Goal: Information Seeking & Learning: Learn about a topic

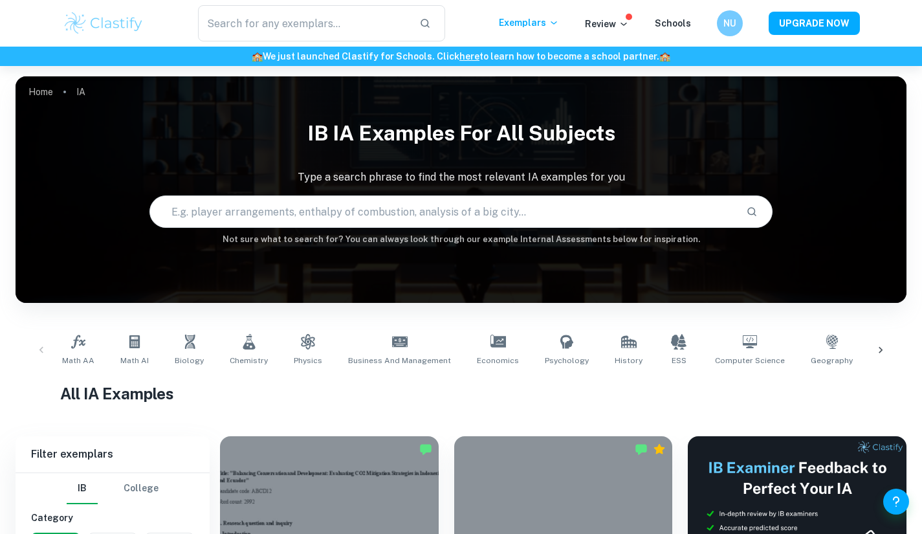
scroll to position [330, 0]
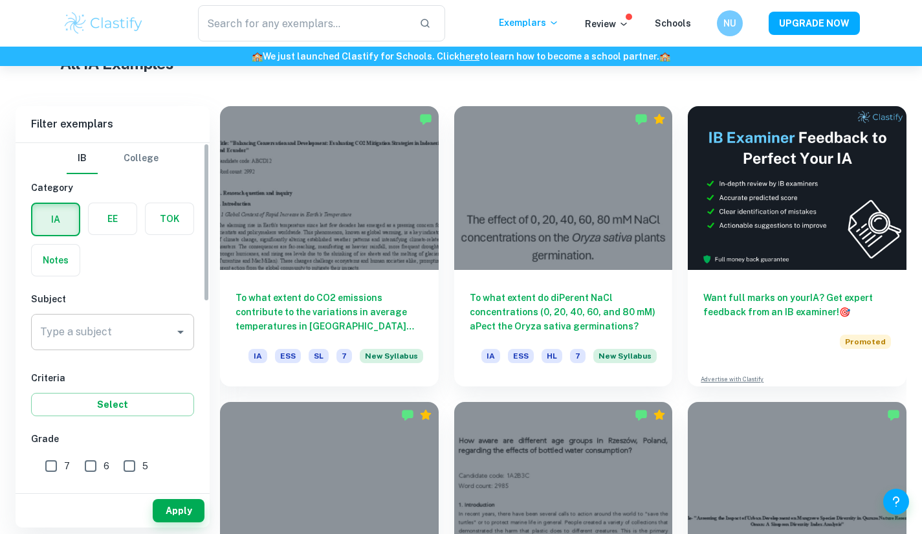
click at [159, 325] on input "Type a subject" at bounding box center [103, 332] width 132 height 25
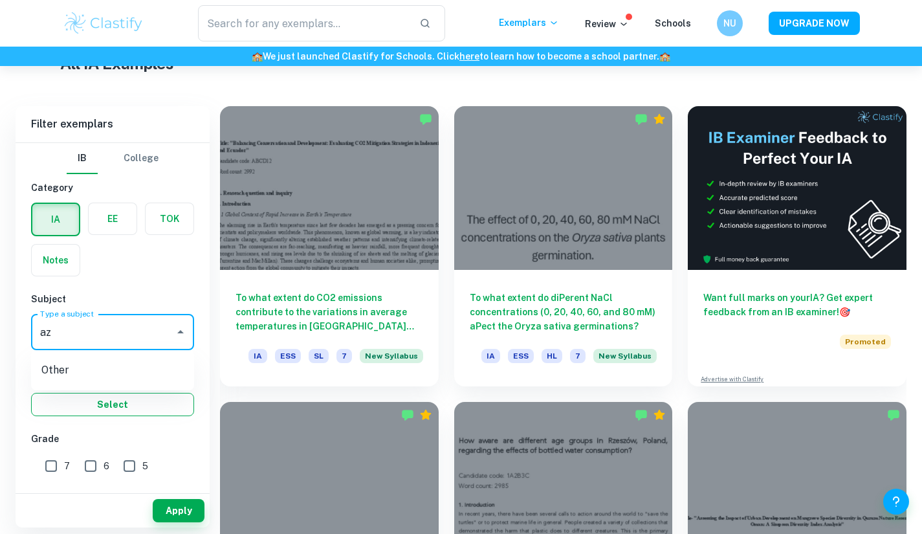
type input "a"
click at [118, 398] on li "Math AI" at bounding box center [112, 397] width 163 height 23
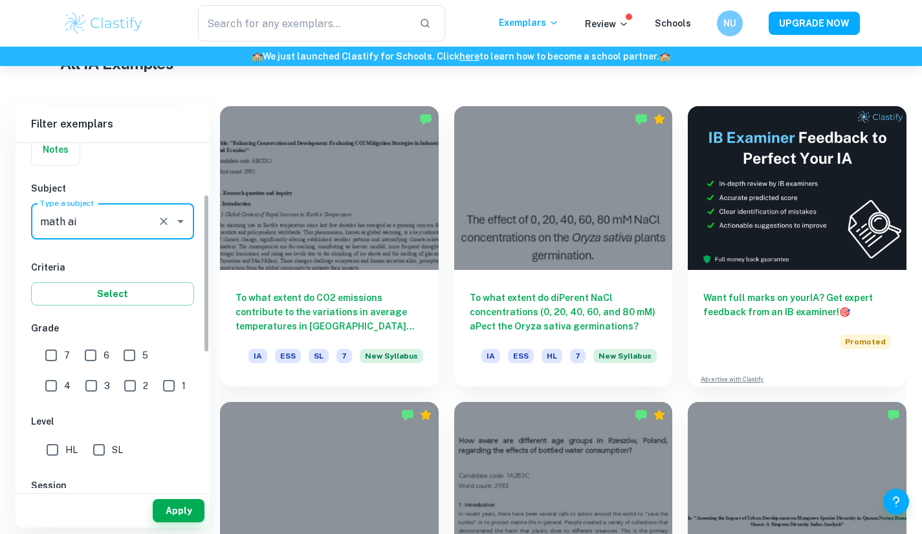
scroll to position [111, 0]
type input "Math AI"
click at [164, 505] on button "Apply" at bounding box center [179, 510] width 52 height 23
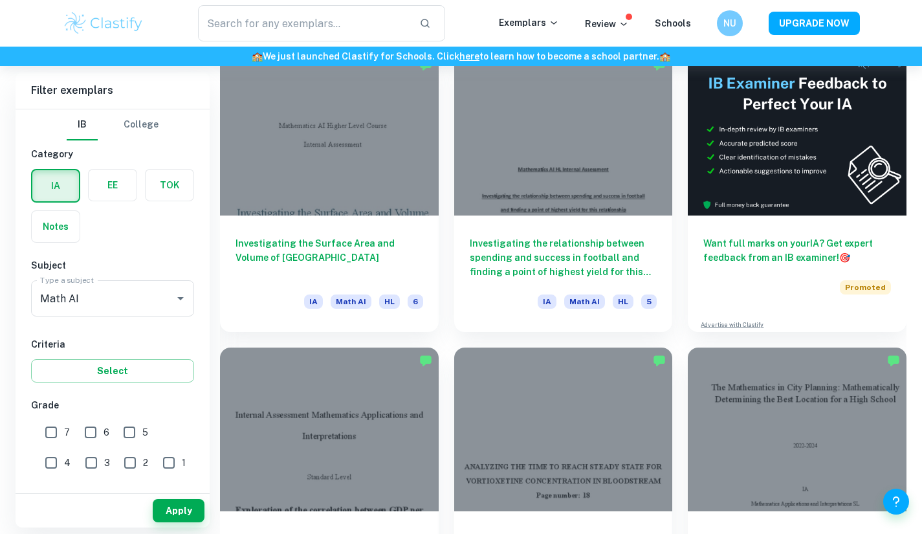
scroll to position [385, 0]
click at [329, 25] on input "text" at bounding box center [304, 23] width 212 height 36
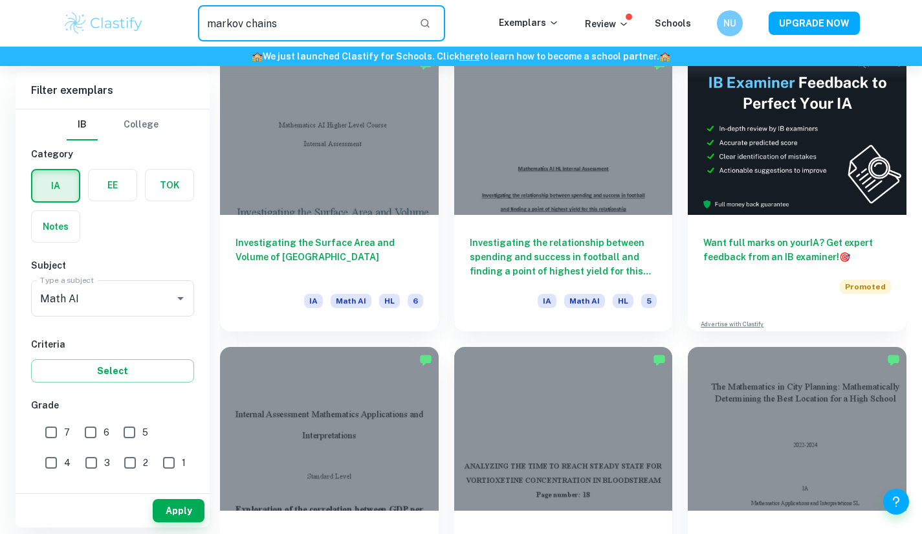
type input "markov chains"
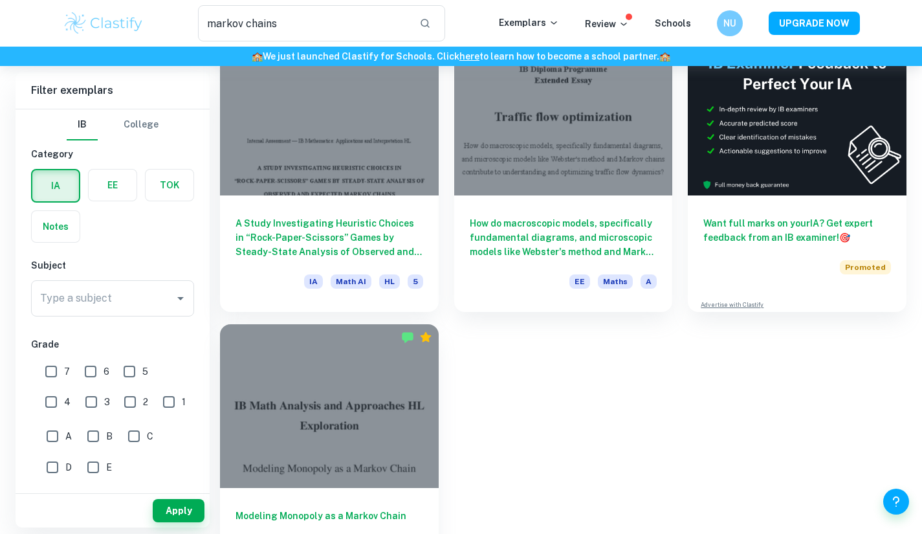
scroll to position [107, 0]
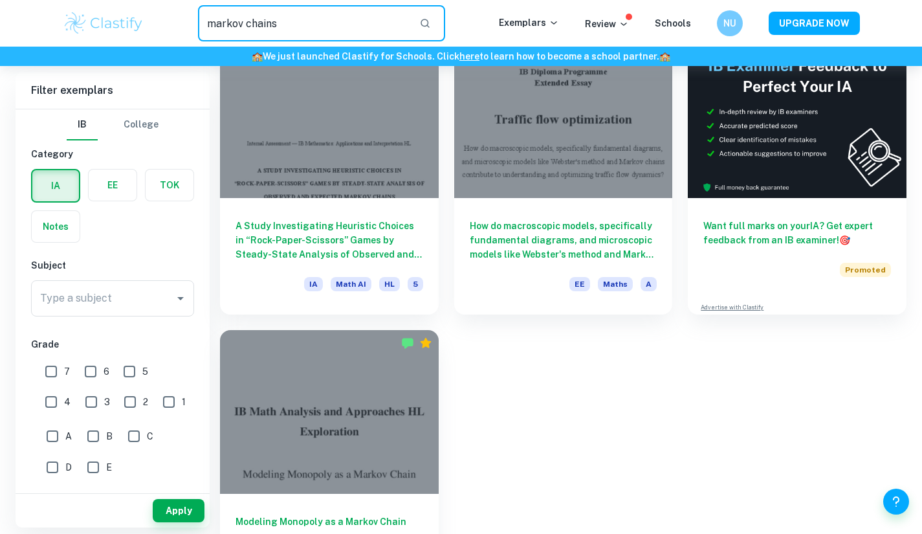
drag, startPoint x: 289, startPoint y: 25, endPoint x: 192, endPoint y: 25, distance: 97.7
click at [192, 25] on div "markov chains ​" at bounding box center [321, 23] width 354 height 36
click at [193, 510] on button "Apply" at bounding box center [179, 510] width 52 height 23
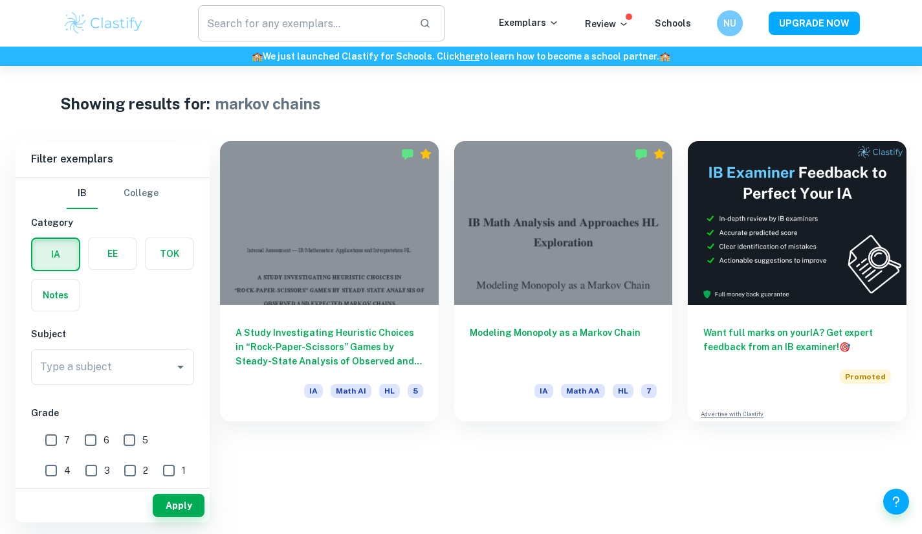
click at [356, 14] on input "text" at bounding box center [304, 23] width 212 height 36
type input "m"
click at [129, 368] on input "Type a subject" at bounding box center [103, 367] width 132 height 25
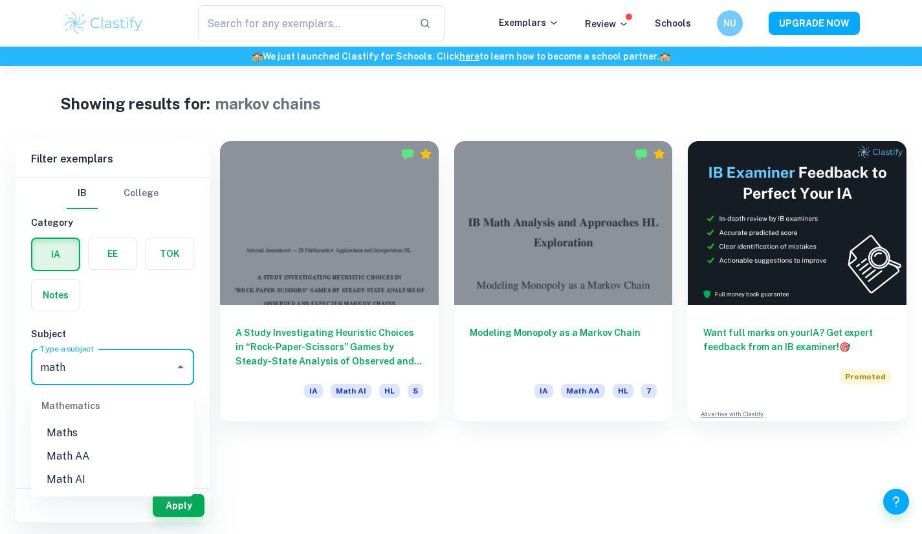
click at [114, 471] on li "Math AI" at bounding box center [112, 479] width 163 height 23
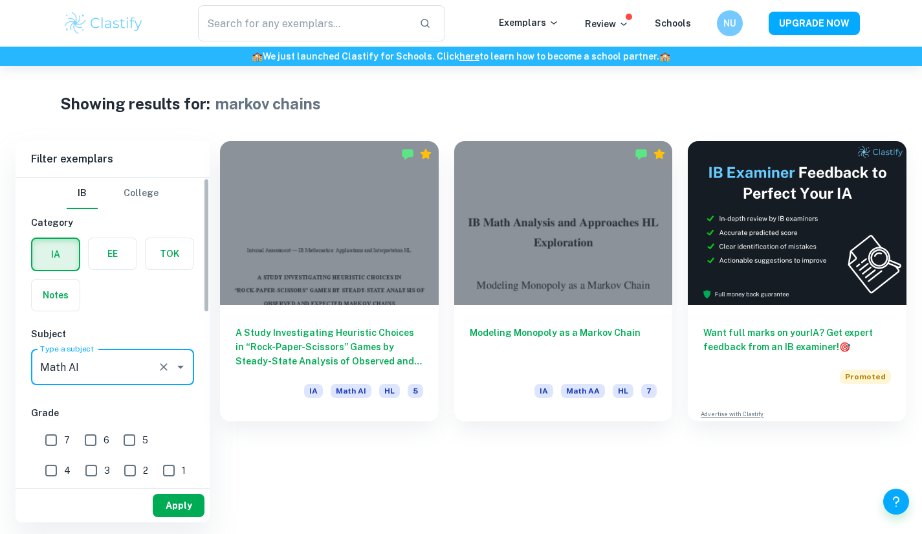
type input "Math AI"
click at [184, 508] on button "Apply" at bounding box center [179, 505] width 52 height 23
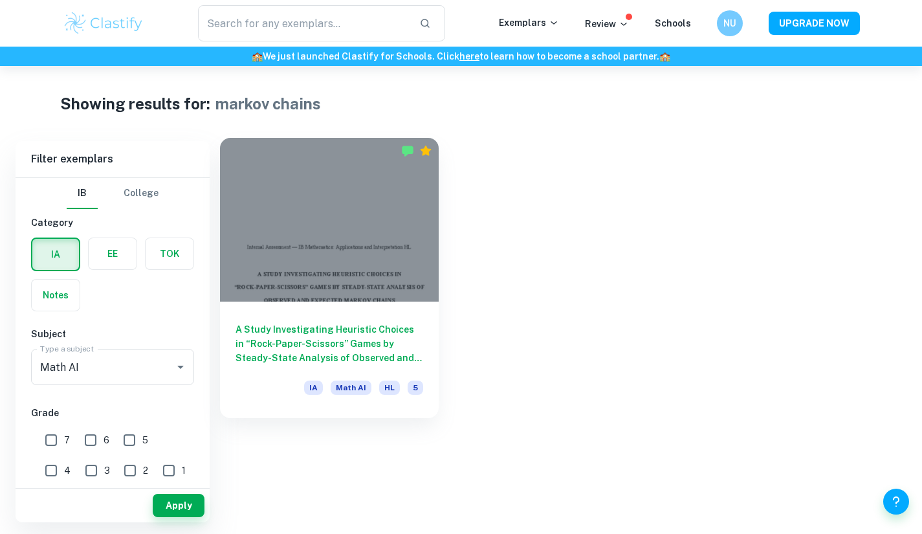
click at [346, 302] on div "A Study Investigating Heuristic Choices in “Rock-Paper-Scissors” Games by Stead…" at bounding box center [329, 360] width 219 height 116
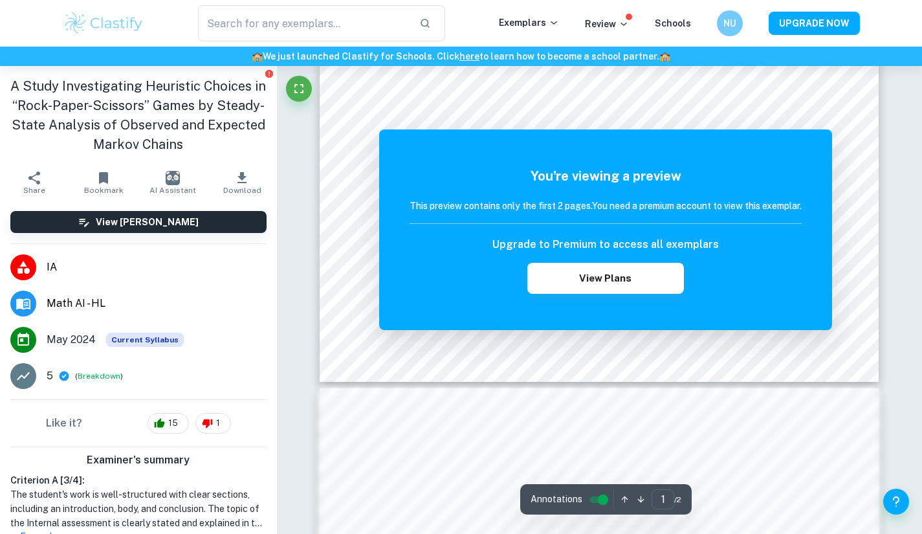
scroll to position [430, 0]
